Goal: Transaction & Acquisition: Purchase product/service

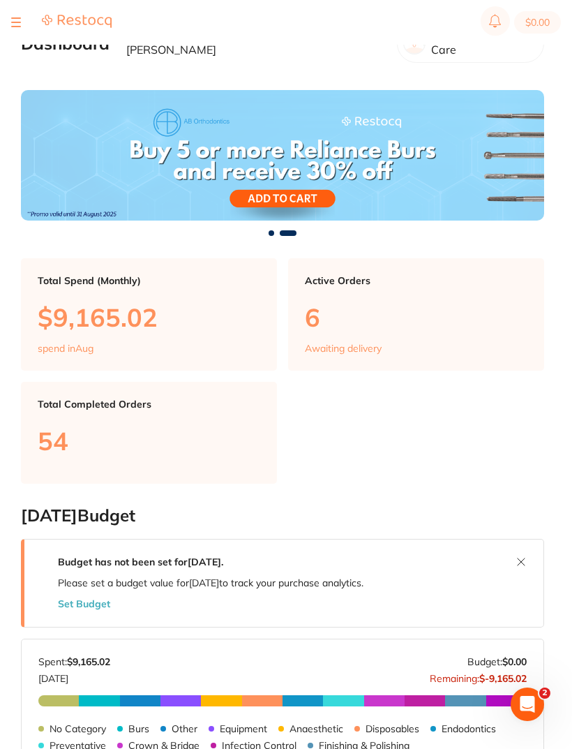
click at [9, 70] on div "$0.00 Riviera Dental Care Switch account Riviera Dental Care $0.00 in your orde…" at bounding box center [286, 352] width 572 height 704
click at [12, 68] on div "$0.00 Riviera Dental Care Switch account Riviera Dental Care $0.00 in your orde…" at bounding box center [286, 352] width 572 height 704
click at [20, 71] on div "$0.00 Riviera Dental Care Switch account Riviera Dental Care $0.00 in your orde…" at bounding box center [286, 352] width 572 height 704
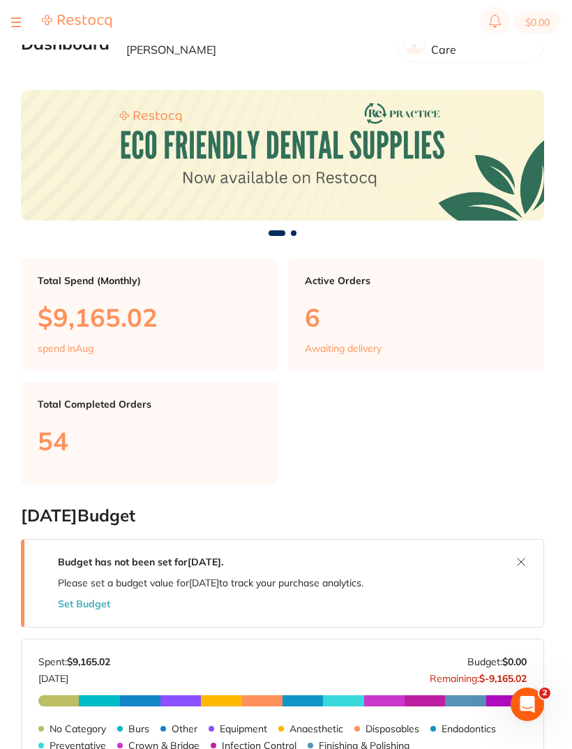
click at [16, 66] on div "$0.00 Riviera Dental Care Switch account Riviera Dental Care $0.00 in your orde…" at bounding box center [286, 352] width 572 height 704
click at [20, 22] on button at bounding box center [16, 22] width 10 height 1
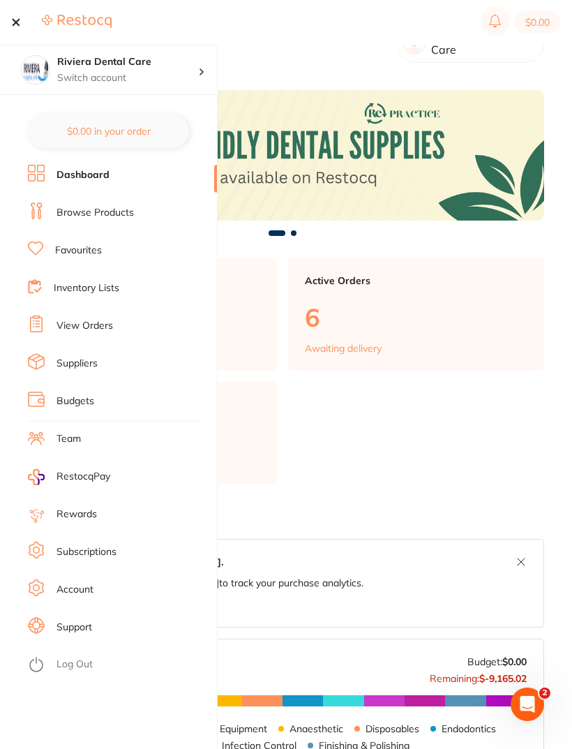
click at [91, 210] on link "Browse Products" at bounding box center [95, 213] width 77 height 14
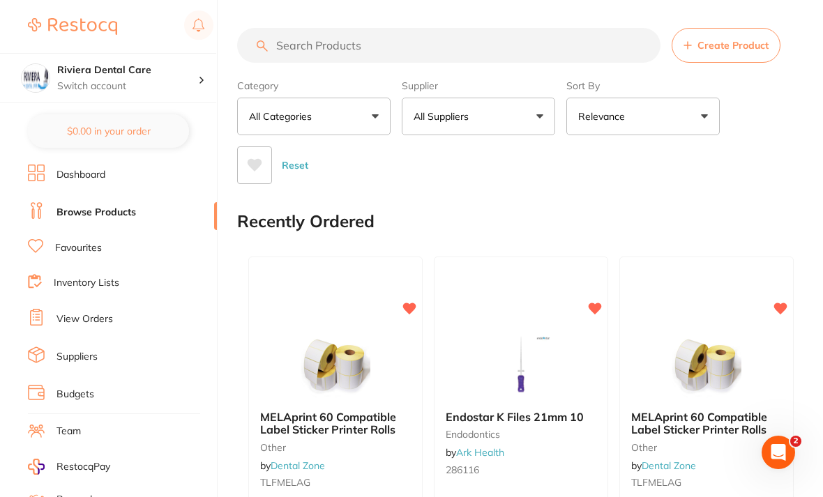
click at [283, 39] on input "search" at bounding box center [448, 45] width 423 height 35
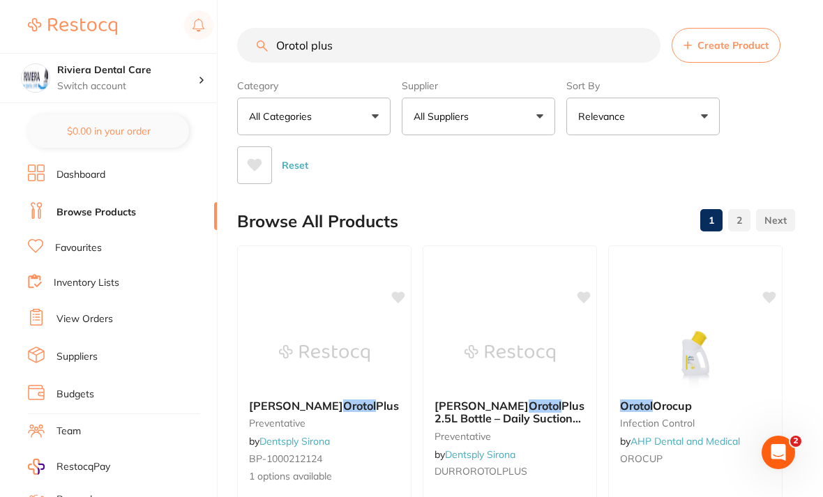
type input "Orotol plus"
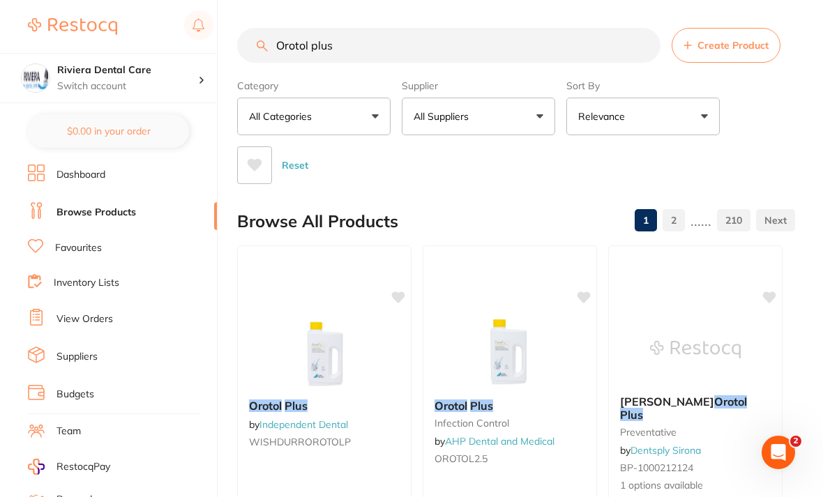
click at [571, 139] on div "Reset" at bounding box center [510, 159] width 547 height 49
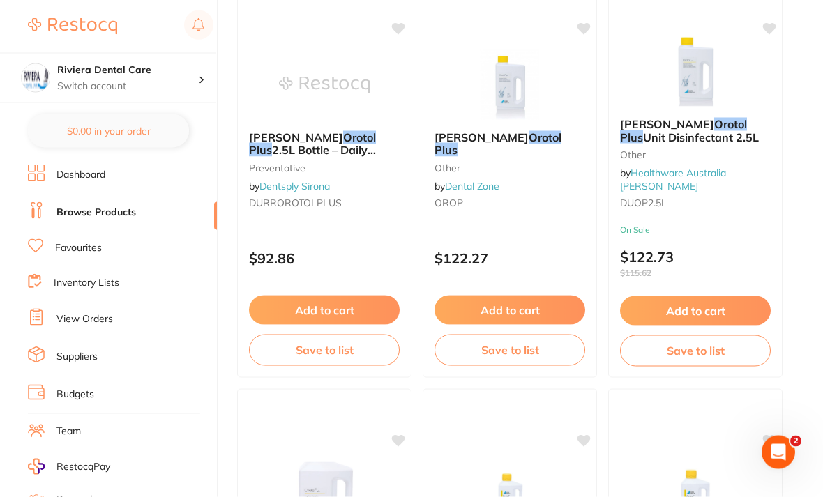
scroll to position [682, 0]
click at [338, 172] on small "preventative" at bounding box center [324, 167] width 151 height 11
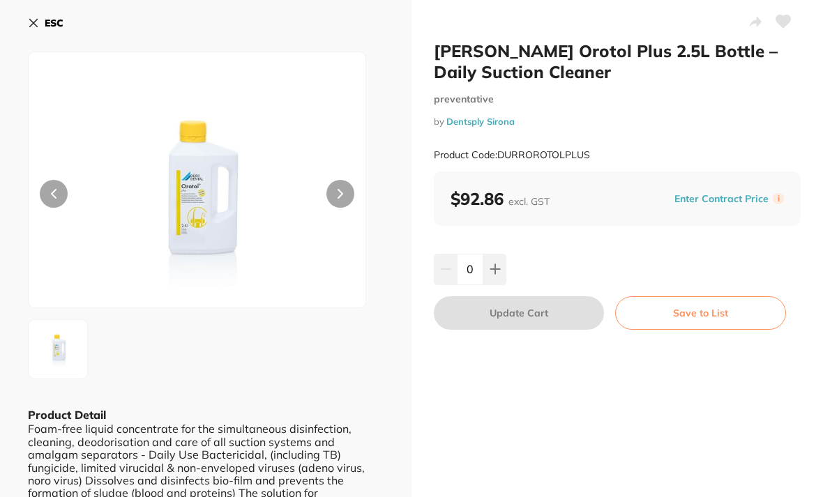
click at [497, 267] on icon at bounding box center [495, 269] width 11 height 11
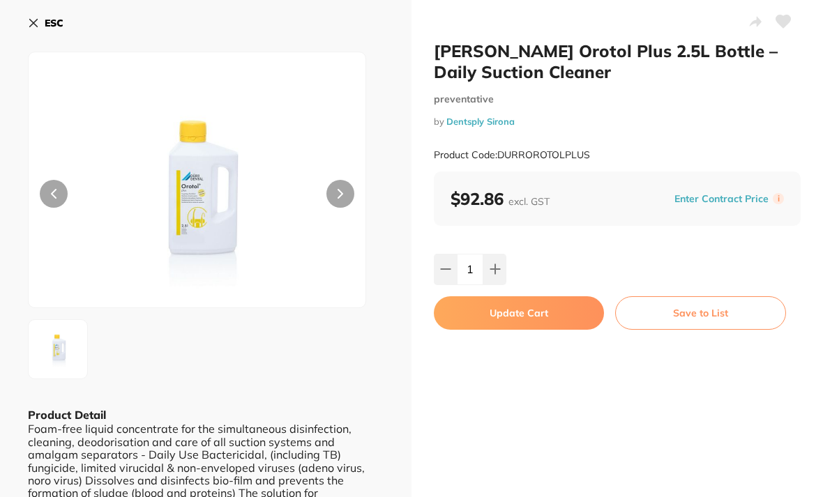
click at [492, 264] on icon at bounding box center [495, 269] width 11 height 11
click at [493, 264] on icon at bounding box center [495, 269] width 11 height 11
click at [500, 264] on icon at bounding box center [495, 269] width 11 height 11
type input "4"
click at [523, 308] on button "Update Cart" at bounding box center [519, 313] width 170 height 33
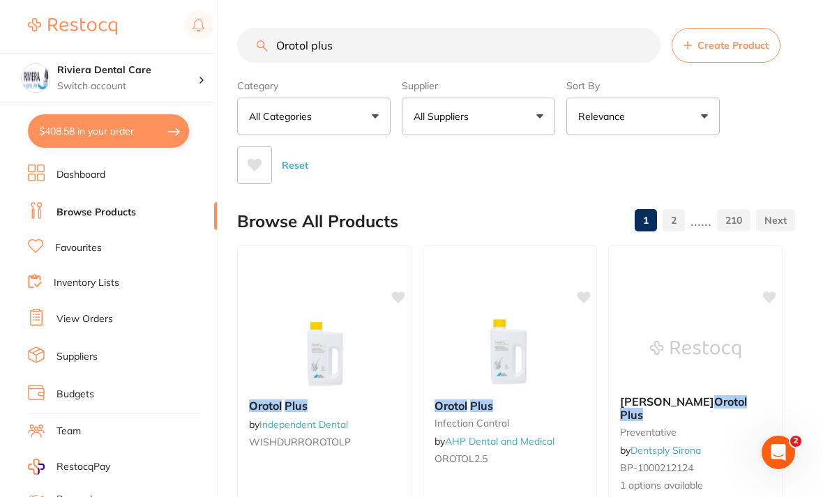
scroll to position [682, 0]
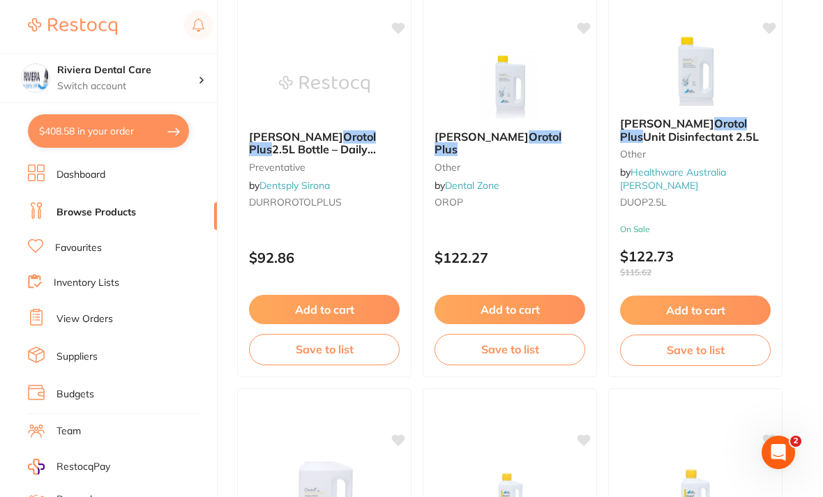
click at [114, 126] on button "$408.58 in your order" at bounding box center [108, 130] width 161 height 33
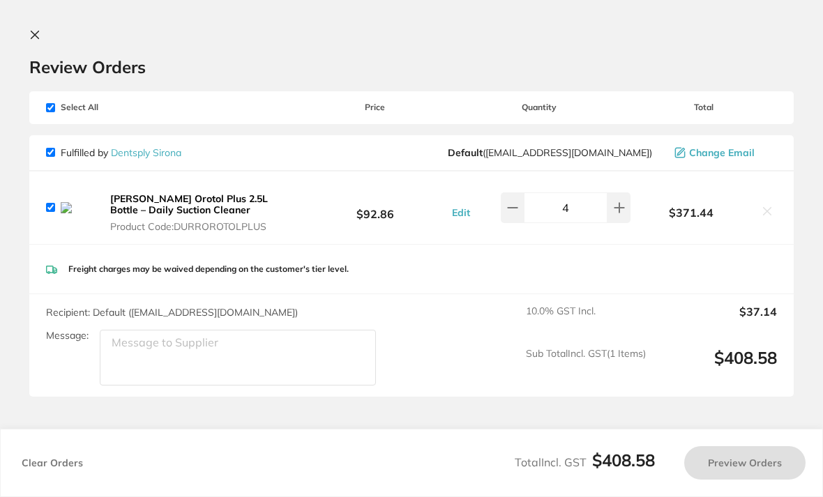
checkbox input "true"
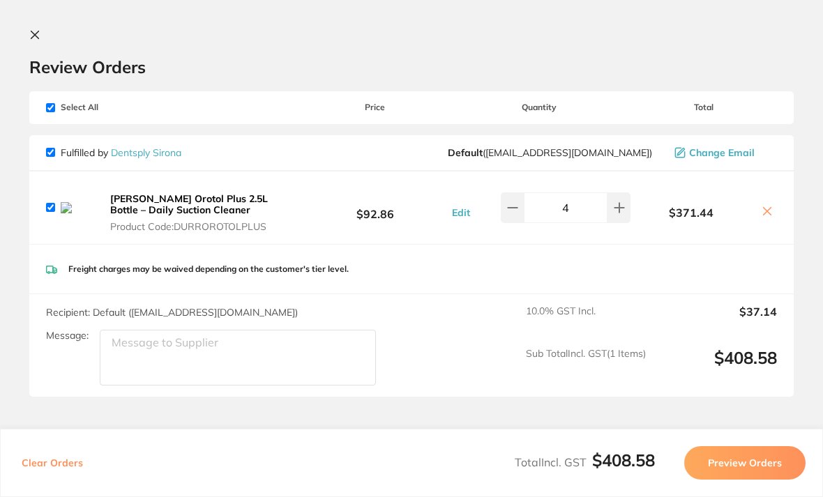
click at [571, 480] on button "Preview Orders" at bounding box center [744, 463] width 121 height 33
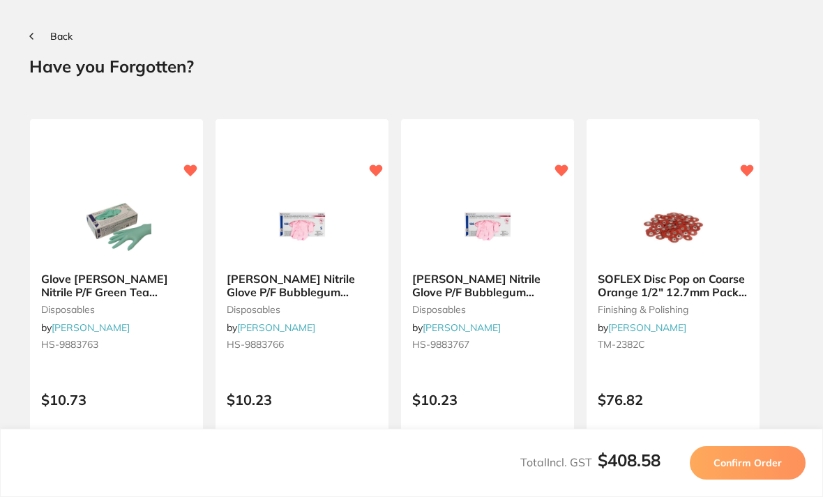
click at [571, 470] on span "Confirm Order" at bounding box center [748, 463] width 68 height 13
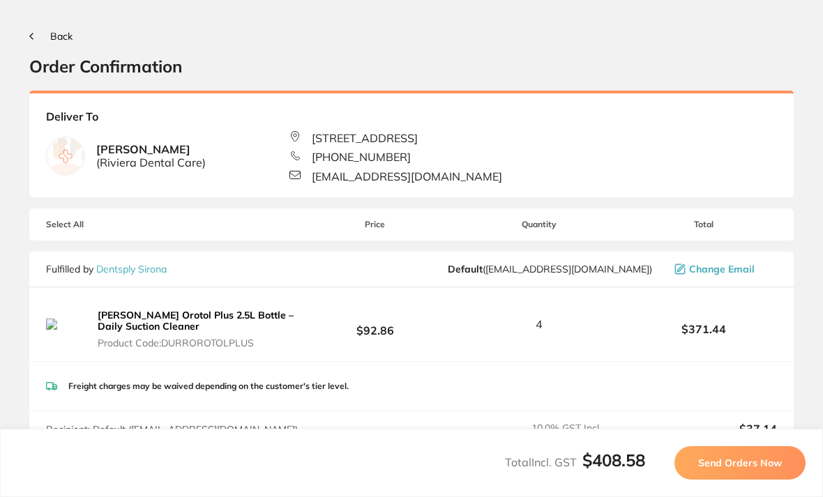
click at [571, 480] on button "Send Orders Now" at bounding box center [740, 463] width 131 height 33
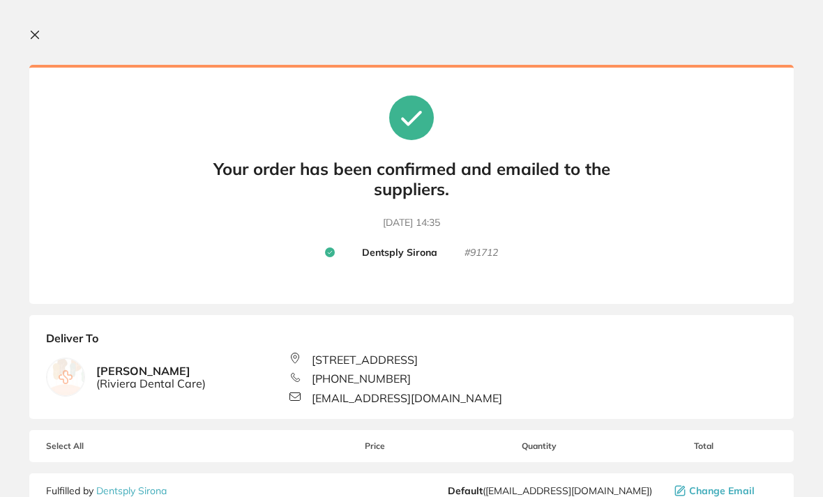
click at [40, 35] on icon at bounding box center [34, 34] width 11 height 11
